Goal: Information Seeking & Learning: Learn about a topic

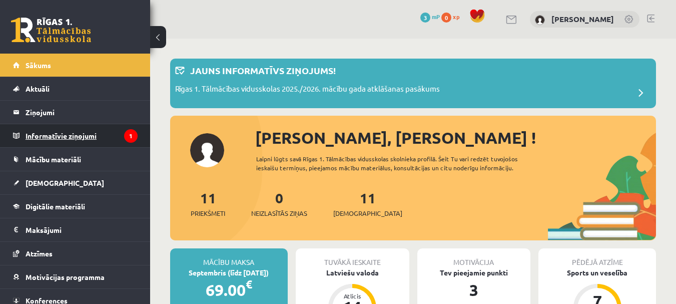
click at [98, 130] on legend "Informatīvie ziņojumi 1" at bounding box center [82, 135] width 112 height 23
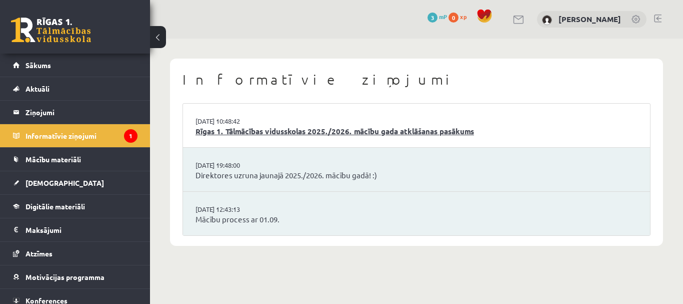
click at [277, 135] on link "Rīgas 1. Tālmācības vidusskolas 2025./2026. mācību gada atklāšanas pasākums" at bounding box center [417, 132] width 442 height 12
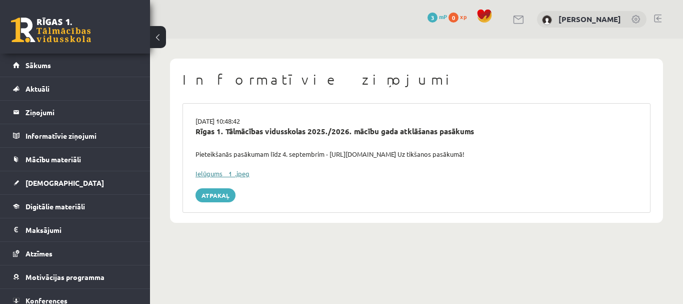
click at [237, 175] on link "Ielūgums__1_.jpeg" at bounding box center [223, 173] width 54 height 9
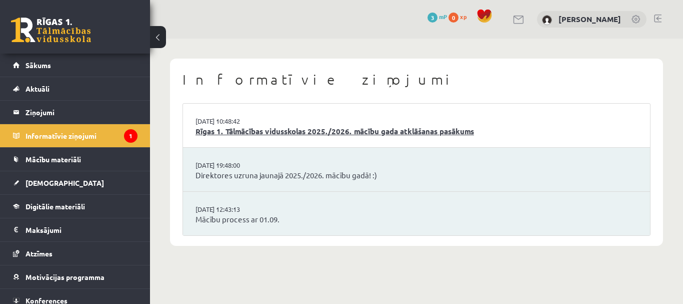
click at [228, 130] on link "Rīgas 1. Tālmācības vidusskolas 2025./2026. mācību gada atklāšanas pasākums" at bounding box center [417, 132] width 442 height 12
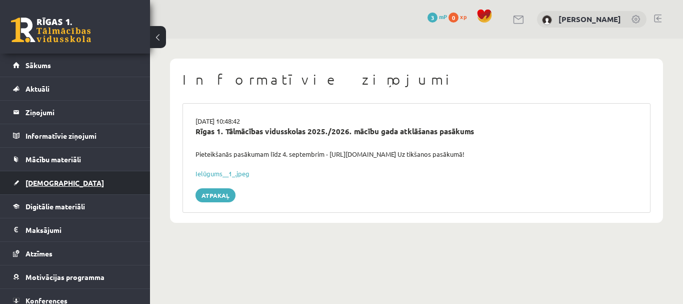
click at [41, 181] on span "[DEMOGRAPHIC_DATA]" at bounding box center [65, 182] width 79 height 9
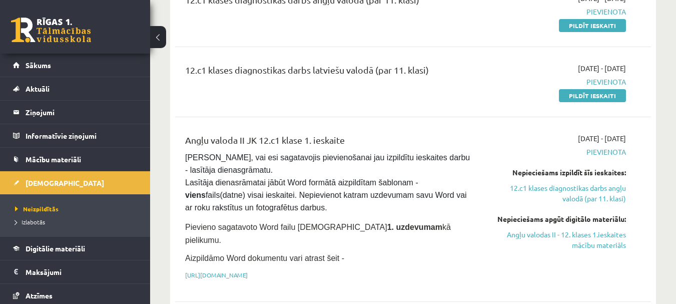
scroll to position [200, 0]
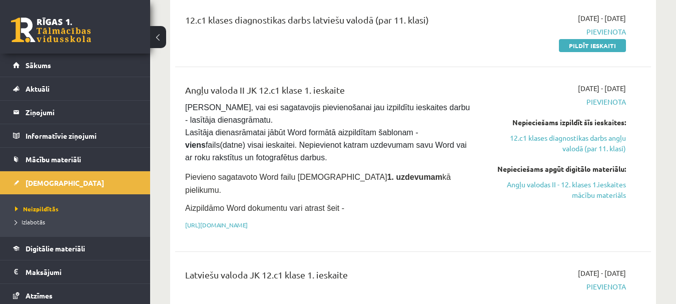
click at [570, 144] on link "12.c1 klases diagnostikas darbs angļu valodā (par 11. klasi)" at bounding box center [557, 143] width 137 height 21
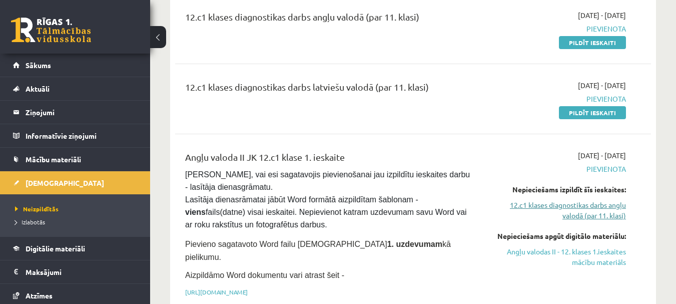
click at [590, 203] on link "12.c1 klases diagnostikas darbs angļu valodā (par 11. klasi)" at bounding box center [557, 210] width 137 height 21
click at [473, 164] on div "Angļu valoda II JK 12.c1 klase 1. ieskaite" at bounding box center [329, 159] width 289 height 19
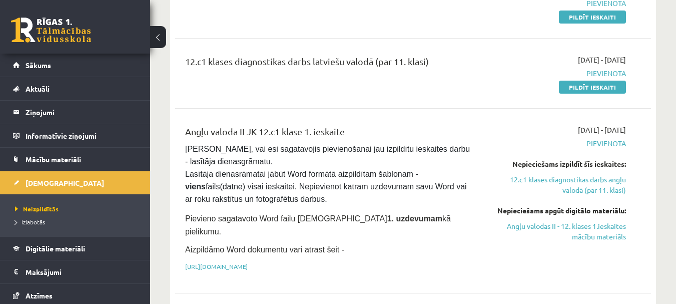
scroll to position [183, 0]
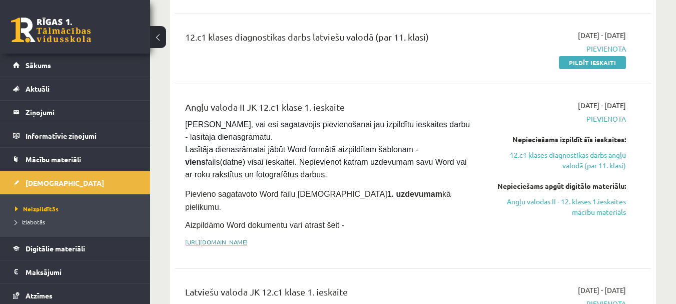
click at [248, 238] on link "[URL][DOMAIN_NAME]" at bounding box center [216, 242] width 63 height 8
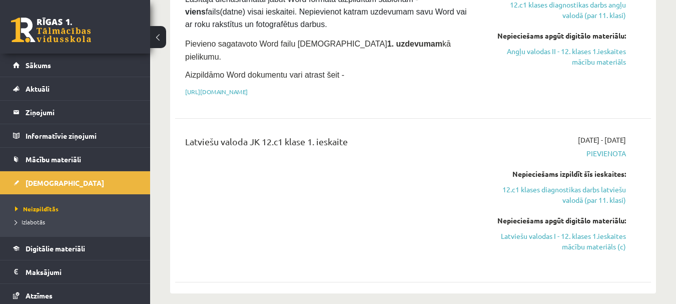
scroll to position [383, 0]
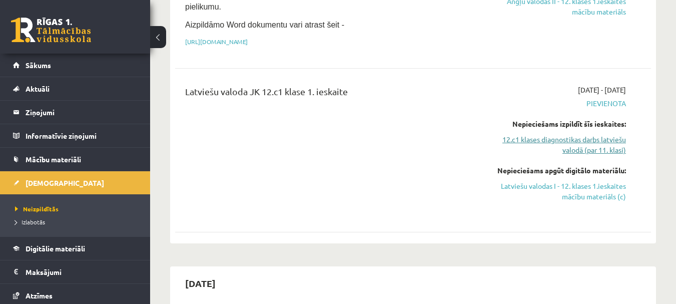
click at [539, 134] on link "12.c1 klases diagnostikas darbs latviešu valodā (par 11. klasi)" at bounding box center [557, 144] width 137 height 21
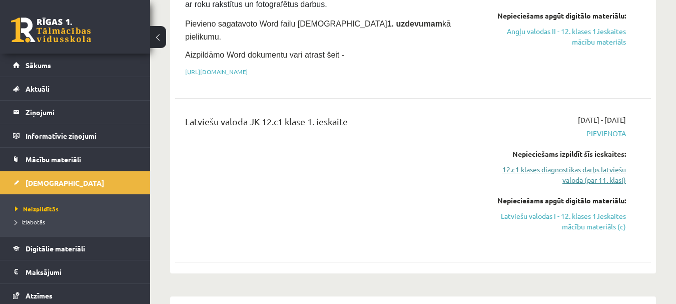
click at [549, 164] on link "12.c1 klases diagnostikas darbs latviešu valodā (par 11. klasi)" at bounding box center [557, 174] width 137 height 21
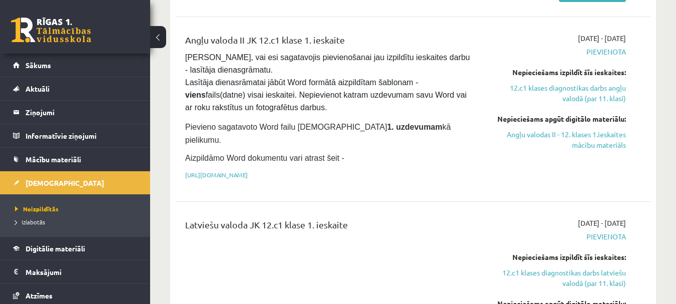
scroll to position [303, 0]
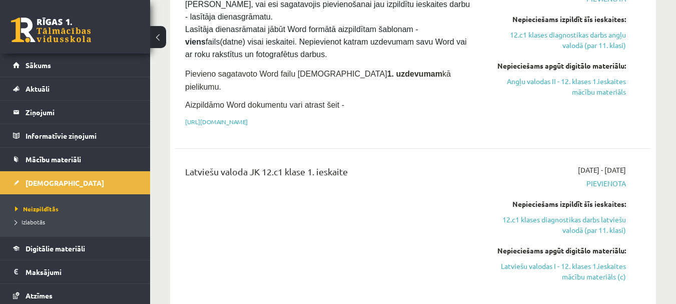
drag, startPoint x: 591, startPoint y: 250, endPoint x: 388, endPoint y: 37, distance: 294.4
click at [591, 261] on link "Latviešu valodas I - 12. klases 1.ieskaites mācību materiāls (c)" at bounding box center [557, 271] width 137 height 21
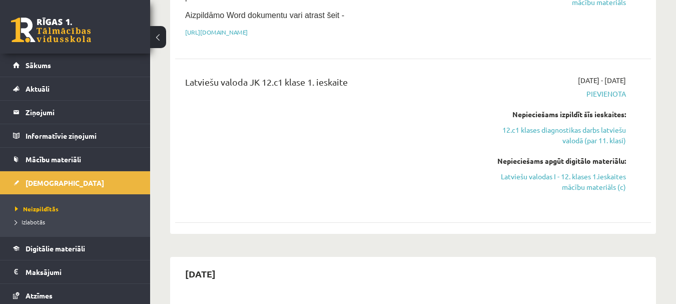
scroll to position [403, 0]
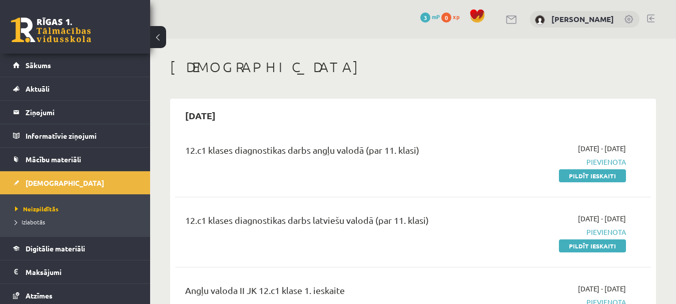
scroll to position [133, 0]
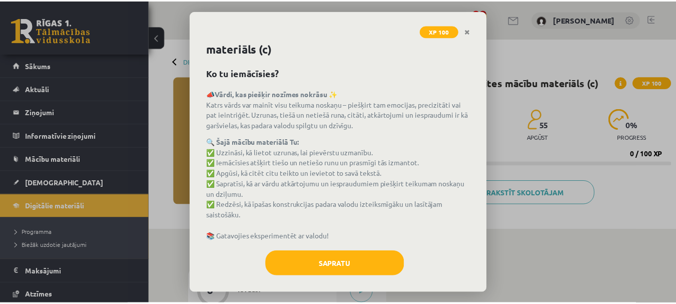
scroll to position [25, 0]
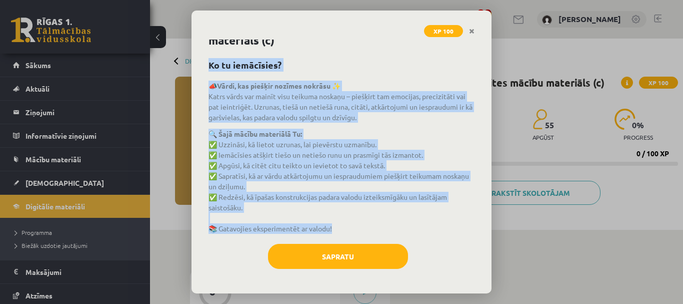
drag, startPoint x: 212, startPoint y: 65, endPoint x: 363, endPoint y: 235, distance: 226.8
click at [363, 235] on div "Latviešu valodas i - 12. klases 1.ieskaites mācību materiāls (c) Ko tu iemācīsi…" at bounding box center [342, 167] width 300 height 254
copy div "Ko tu iemācīsies? 📣 Vārdi, kas piešķir nozīmes nokrāsu ✨ Katrs vārds var mainīt…"
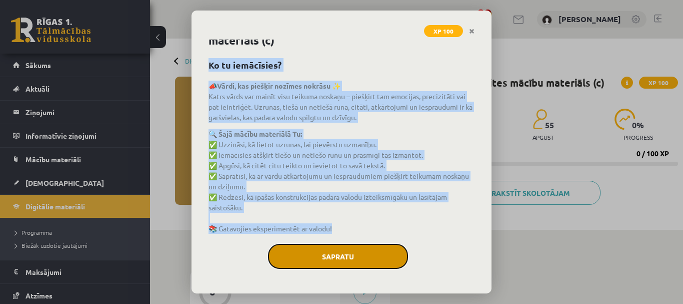
click at [383, 263] on button "Sapratu" at bounding box center [338, 256] width 140 height 25
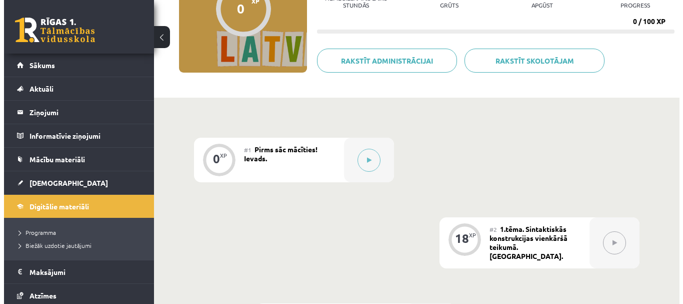
scroll to position [150, 0]
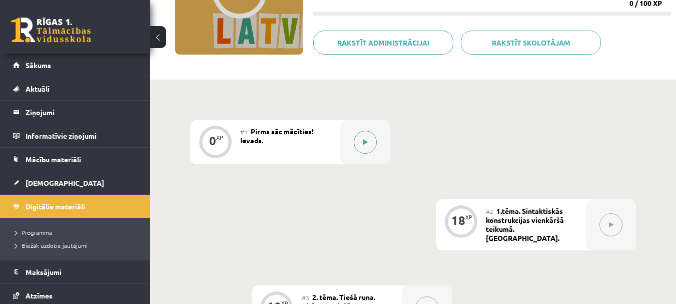
click at [361, 146] on button at bounding box center [365, 142] width 23 height 23
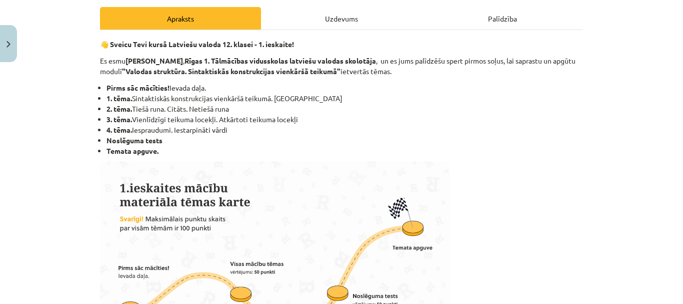
scroll to position [200, 0]
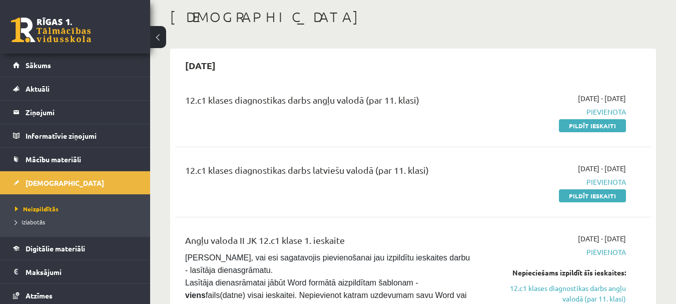
scroll to position [100, 0]
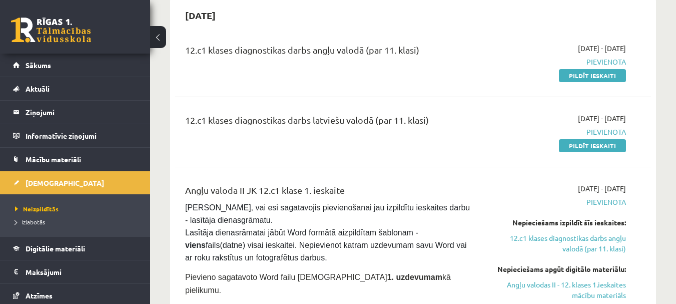
click at [378, 50] on div "12.c1 klases diagnostikas darbs angļu valodā (par 11. klasi)" at bounding box center [329, 52] width 289 height 19
click at [369, 129] on div "12.c1 klases diagnostikas darbs latviešu valodā (par 11. klasi)" at bounding box center [329, 122] width 289 height 19
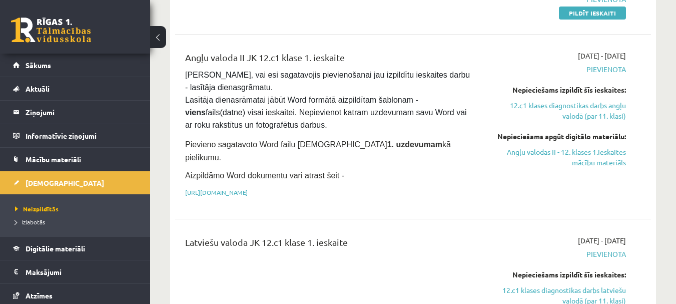
scroll to position [250, 0]
